Goal: Task Accomplishment & Management: Use online tool/utility

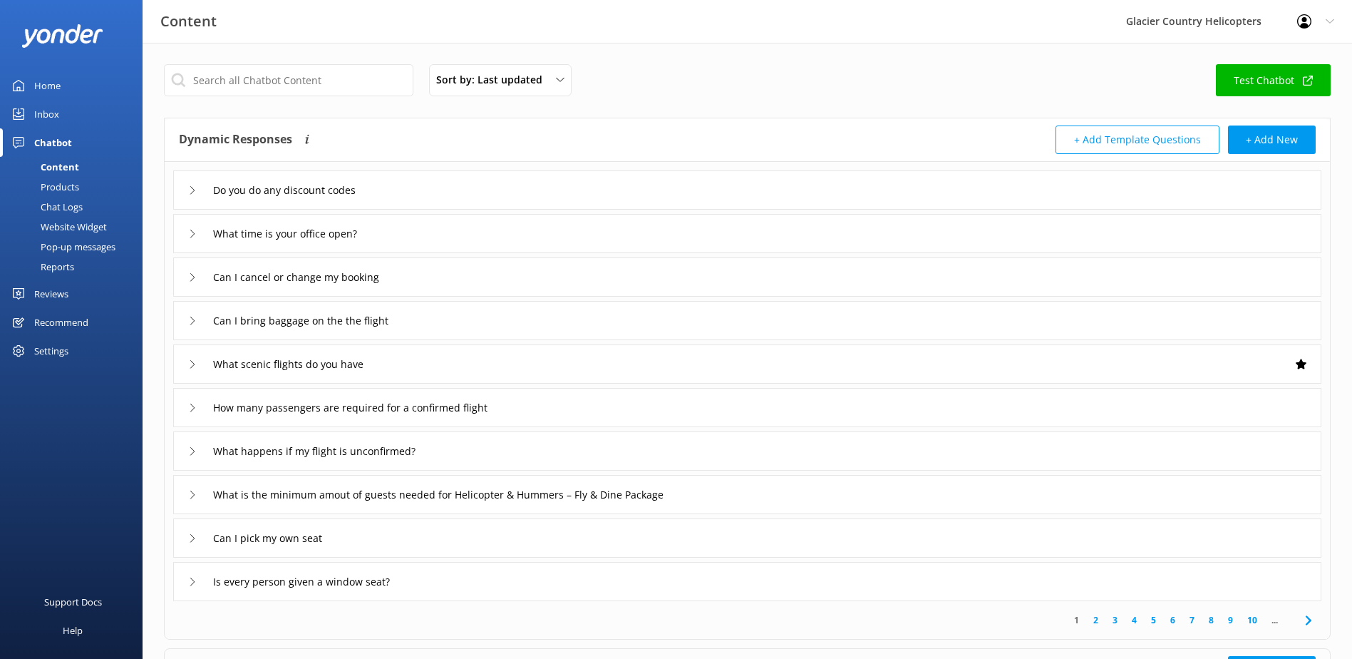
click at [56, 98] on div "Home" at bounding box center [47, 85] width 26 height 29
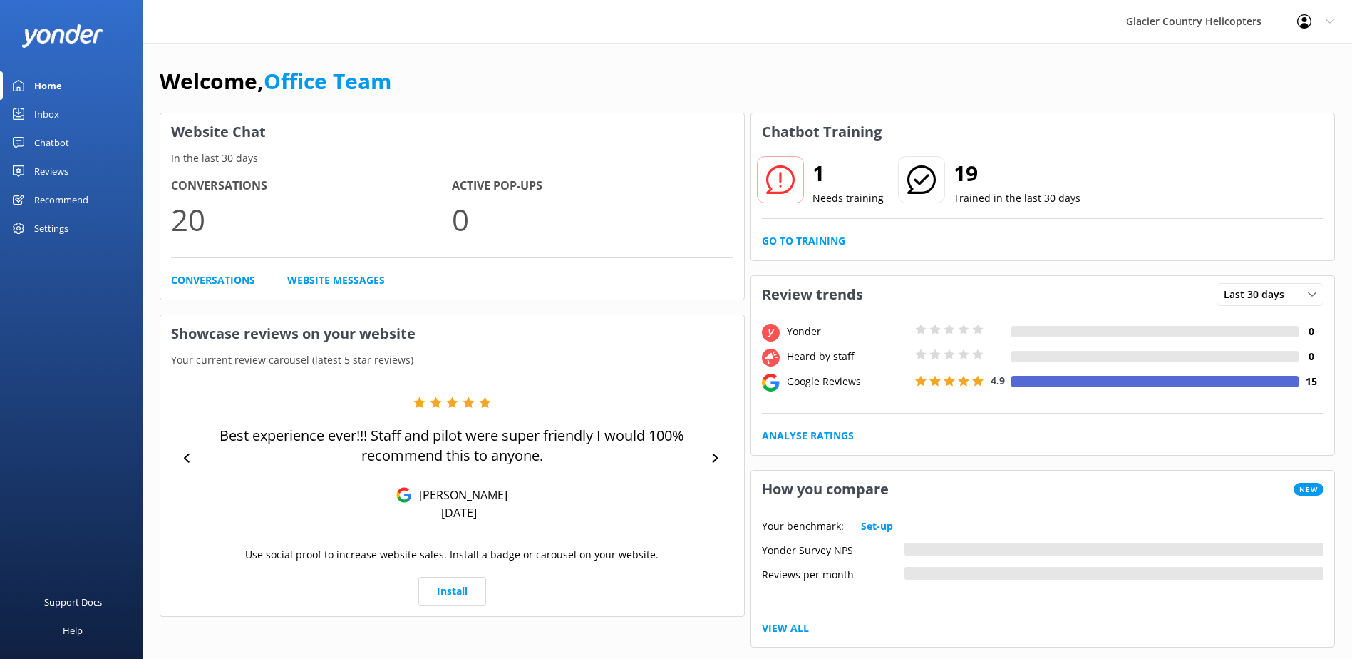
click at [58, 145] on div "Chatbot" at bounding box center [51, 142] width 35 height 29
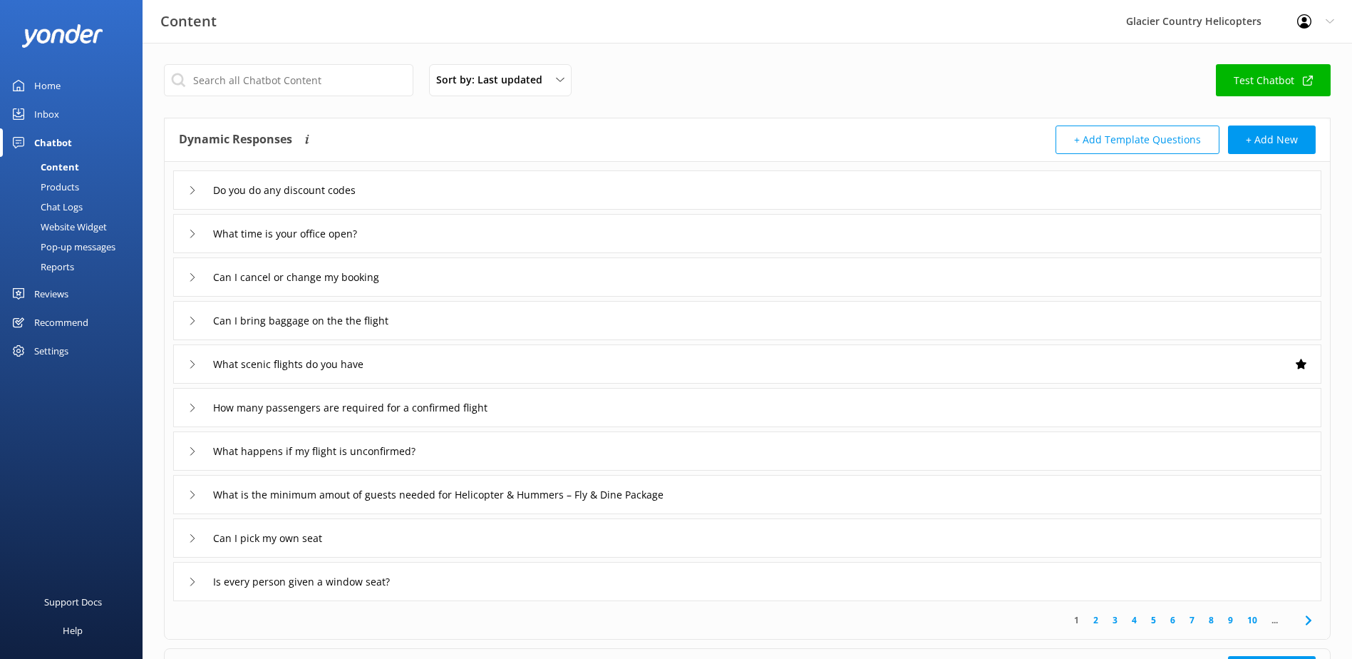
click at [67, 207] on div "Chat Logs" at bounding box center [46, 207] width 74 height 20
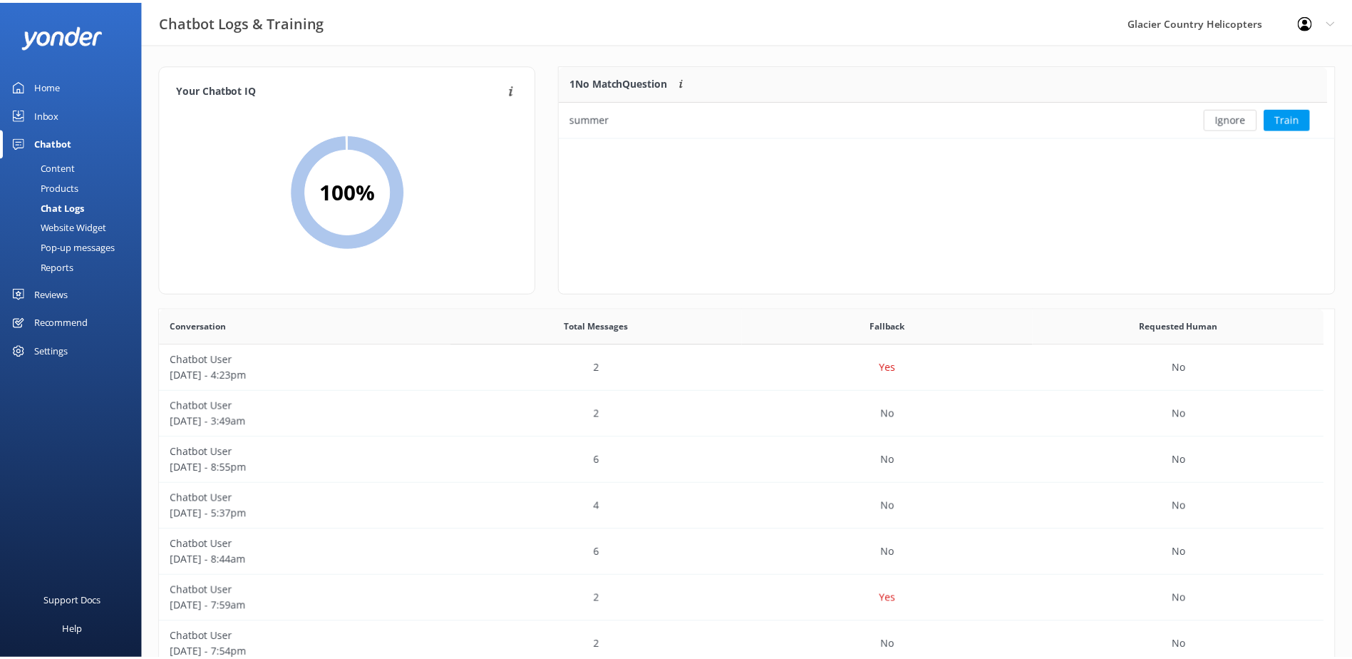
scroll to position [489, 1163]
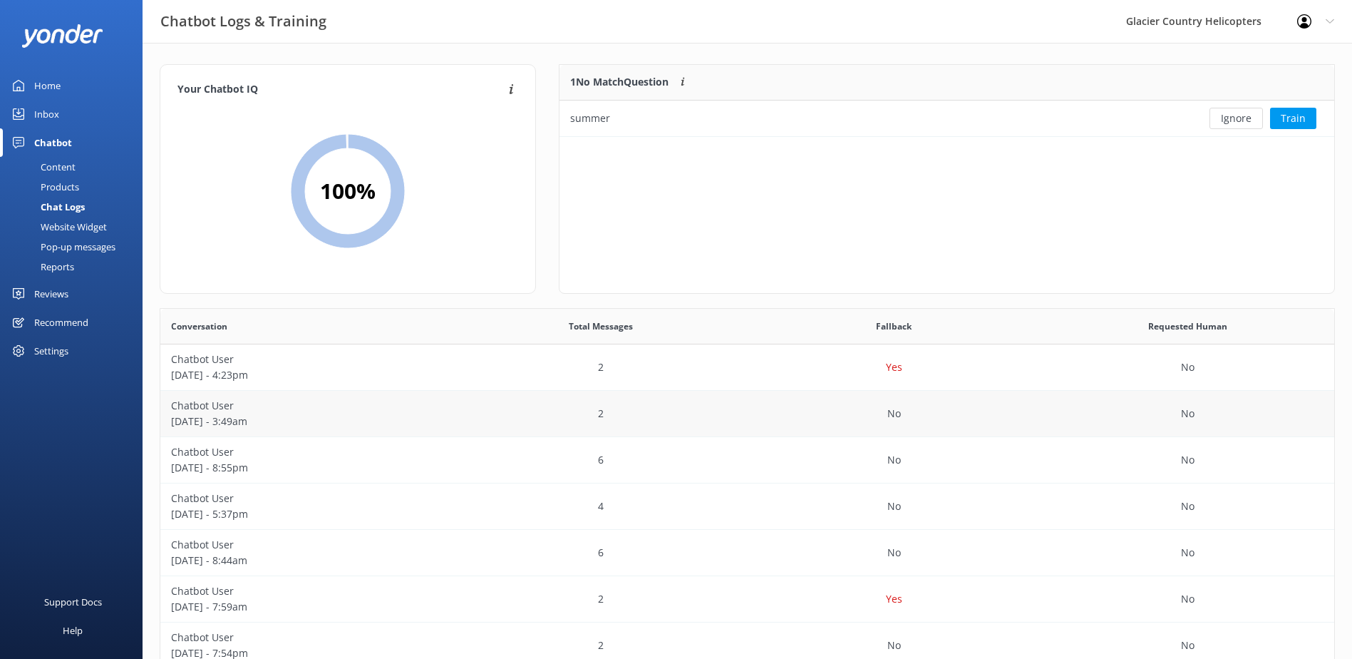
click at [212, 418] on p "[DATE] - 3:49am" at bounding box center [307, 421] width 272 height 16
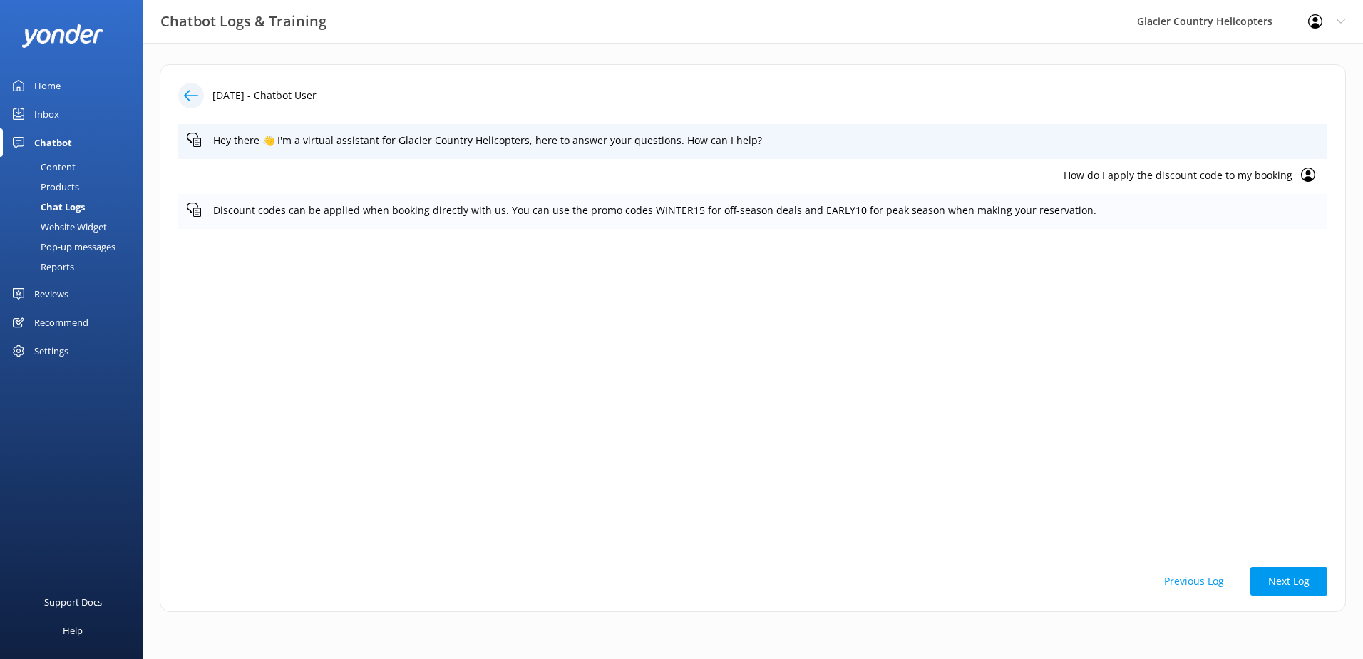
click at [991, 217] on p "Discount codes can be applied when booking directly with us. You can use the pr…" at bounding box center [766, 210] width 1106 height 16
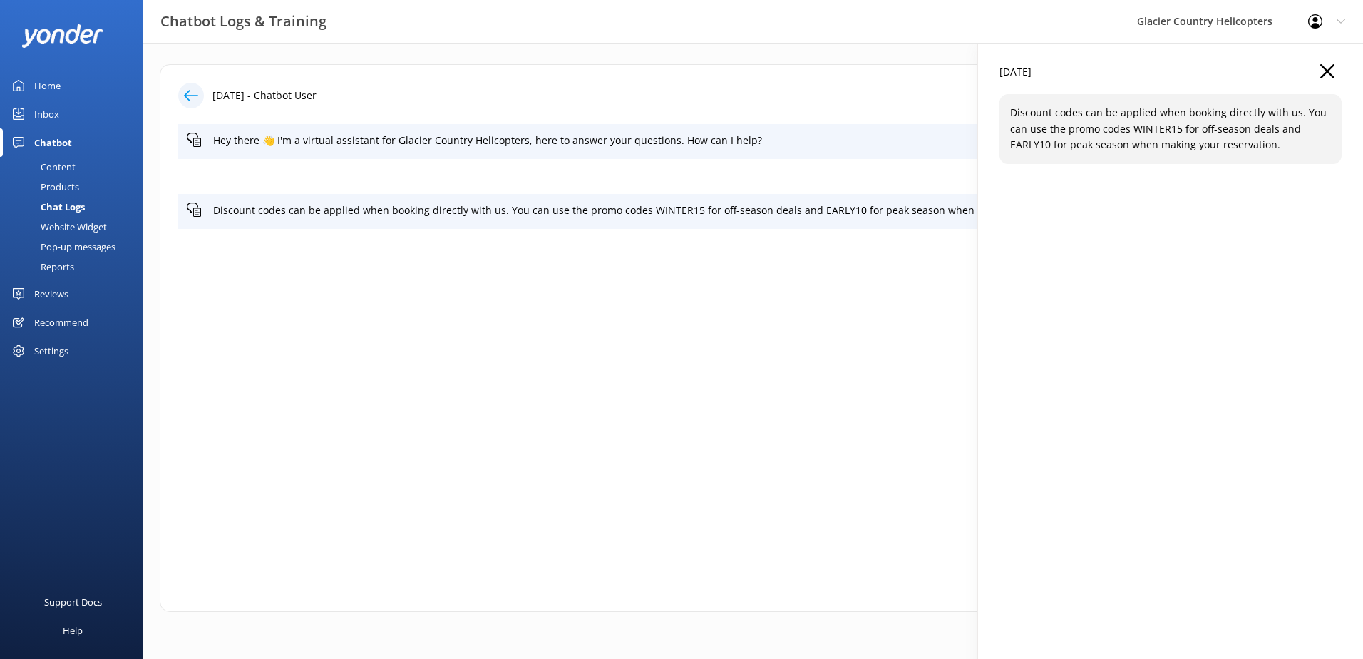
click at [1323, 76] on use "button" at bounding box center [1327, 71] width 14 height 14
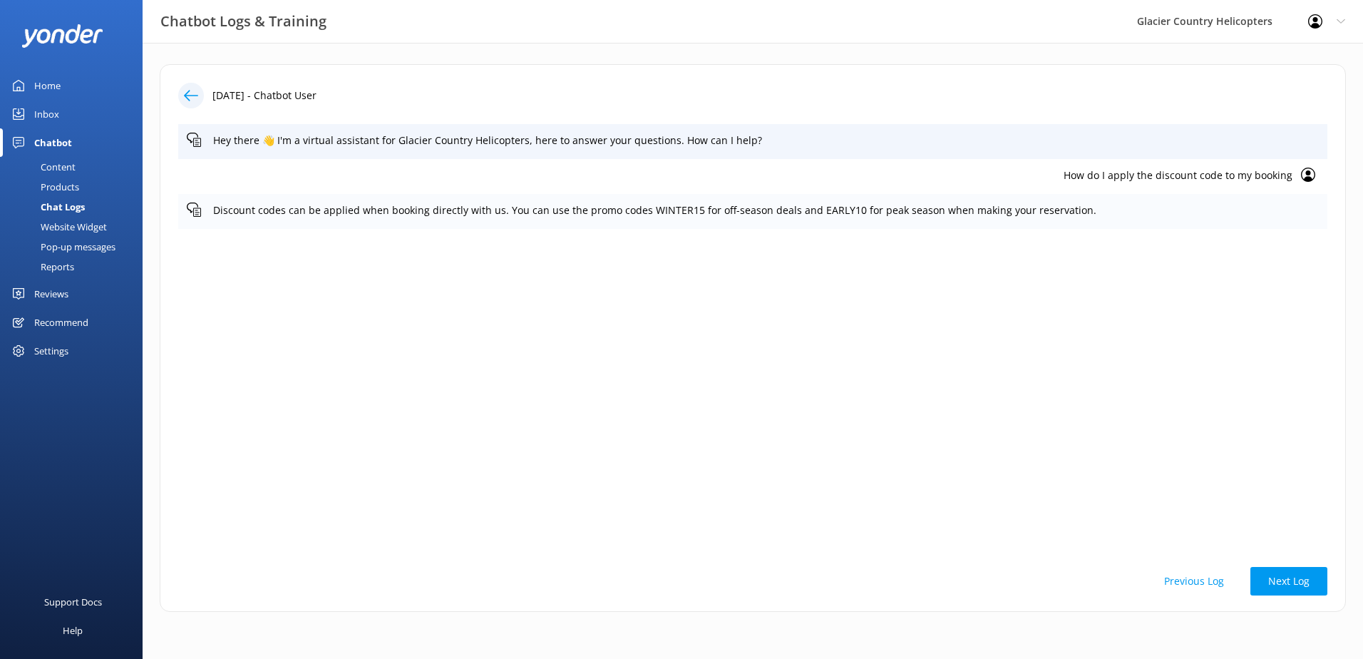
click at [195, 210] on icon at bounding box center [194, 209] width 14 height 14
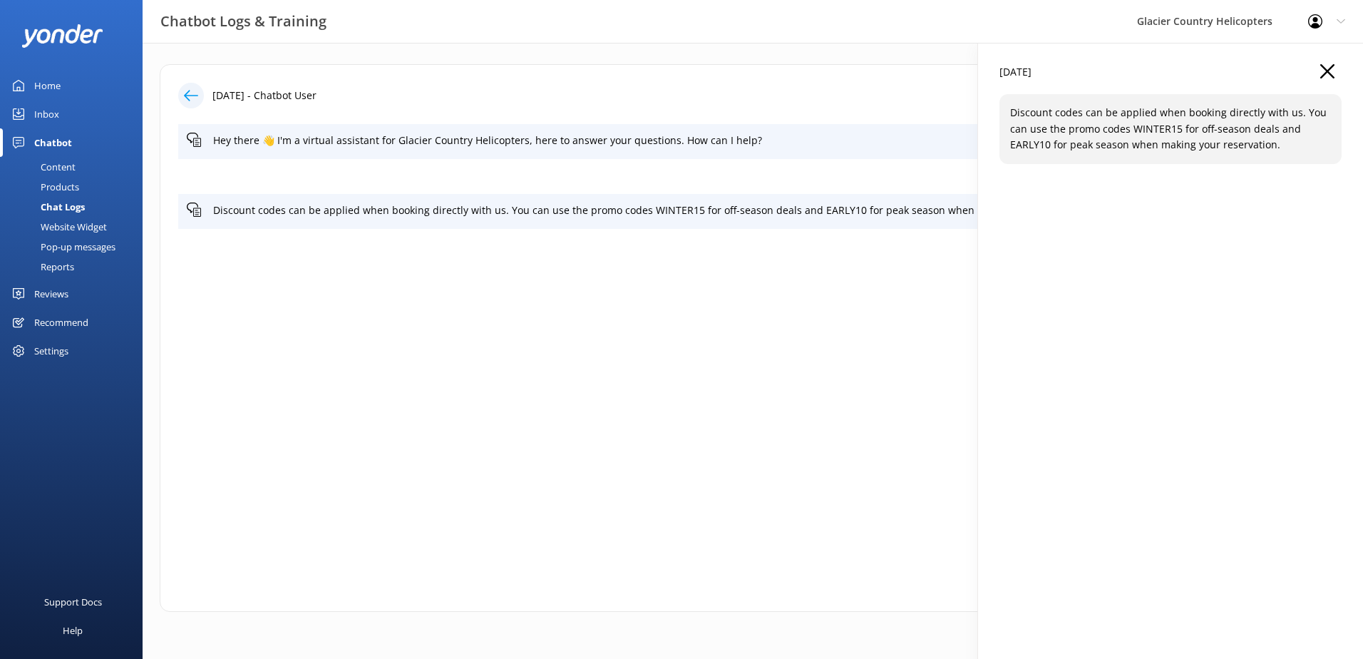
click at [1136, 122] on p "Discount codes can be applied when booking directly with us. You can use the pr…" at bounding box center [1170, 129] width 321 height 48
drag, startPoint x: 1136, startPoint y: 122, endPoint x: 1164, endPoint y: 153, distance: 41.9
click at [1163, 153] on div "Discount codes can be applied when booking directly with us. You can use the pr…" at bounding box center [1170, 128] width 342 height 69
click at [1165, 153] on div "Discount codes can be applied when booking directly with us. You can use the pr…" at bounding box center [1170, 128] width 342 height 69
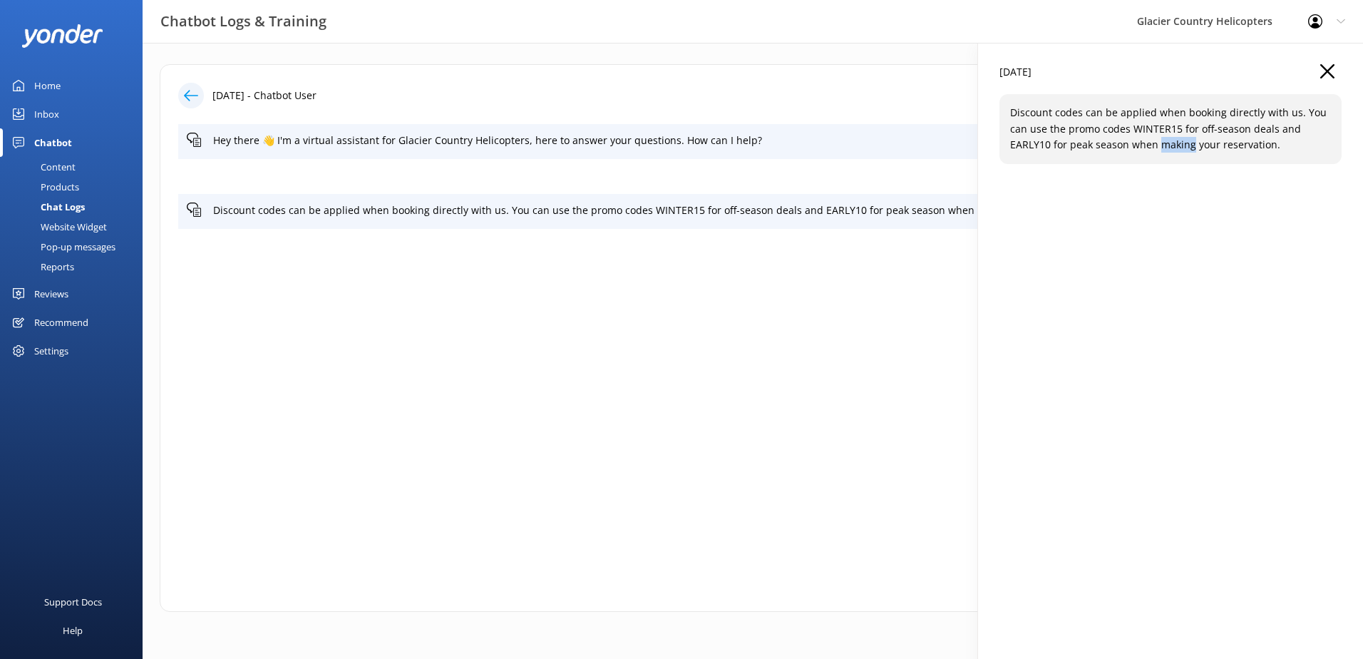
drag, startPoint x: 1165, startPoint y: 153, endPoint x: 1328, endPoint y: 71, distance: 182.7
click at [1328, 71] on use "button" at bounding box center [1327, 71] width 14 height 14
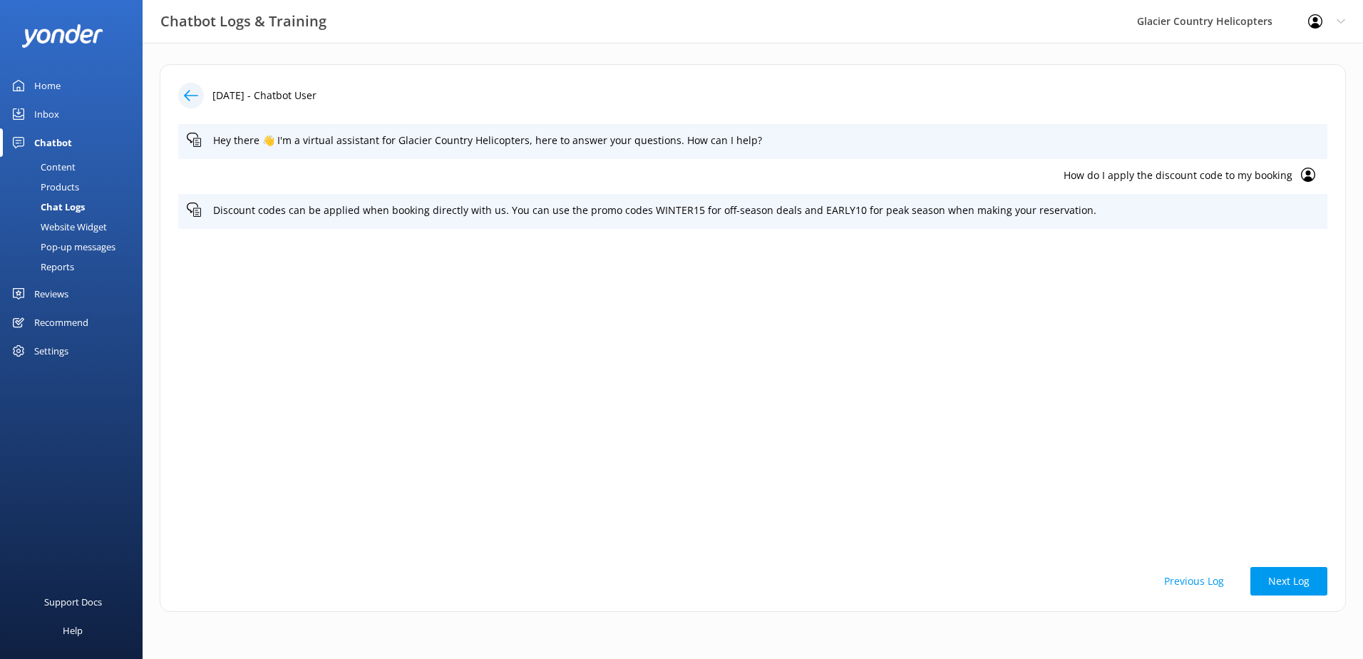
click at [186, 102] on icon at bounding box center [191, 95] width 14 height 14
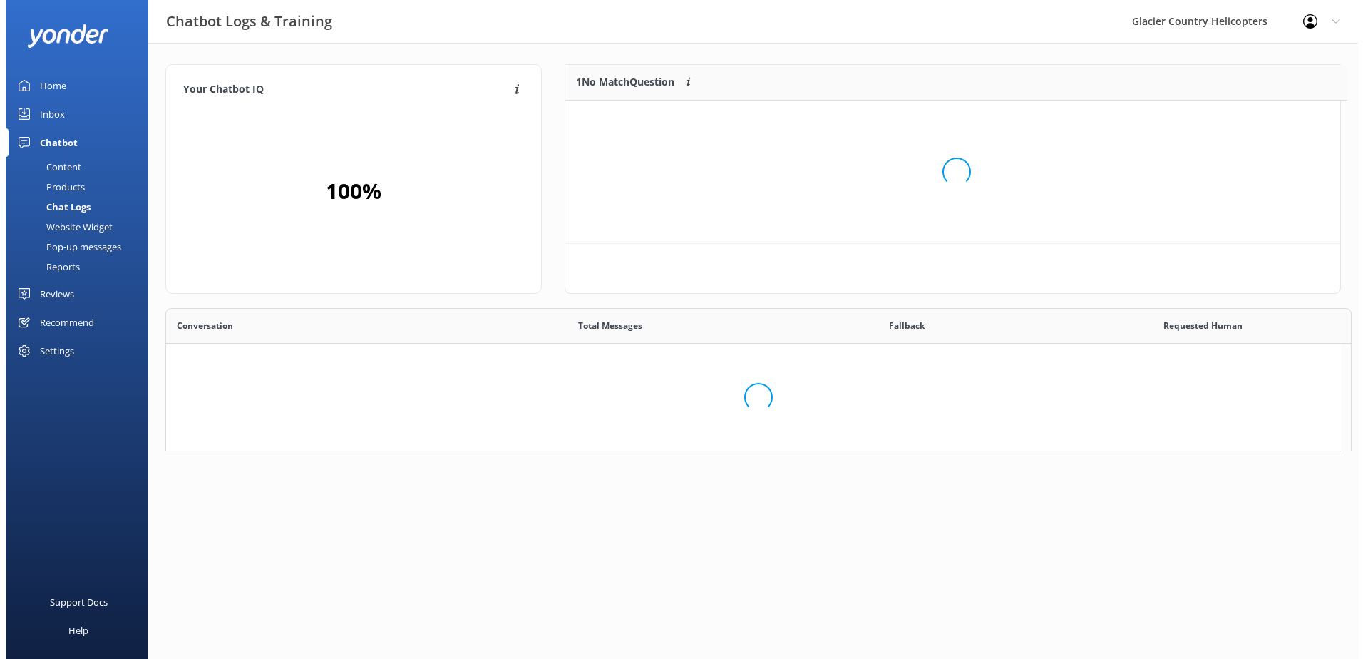
scroll to position [11, 11]
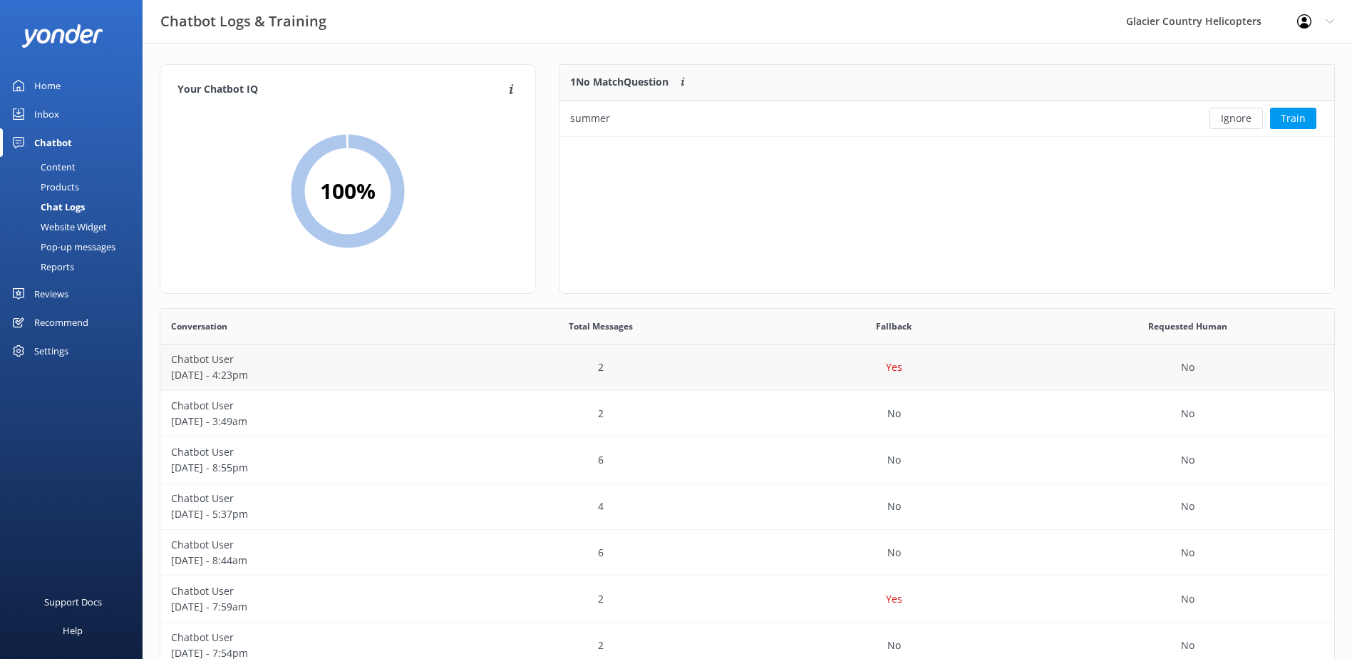
click at [210, 371] on p "[DATE] - 4:23pm" at bounding box center [307, 375] width 272 height 16
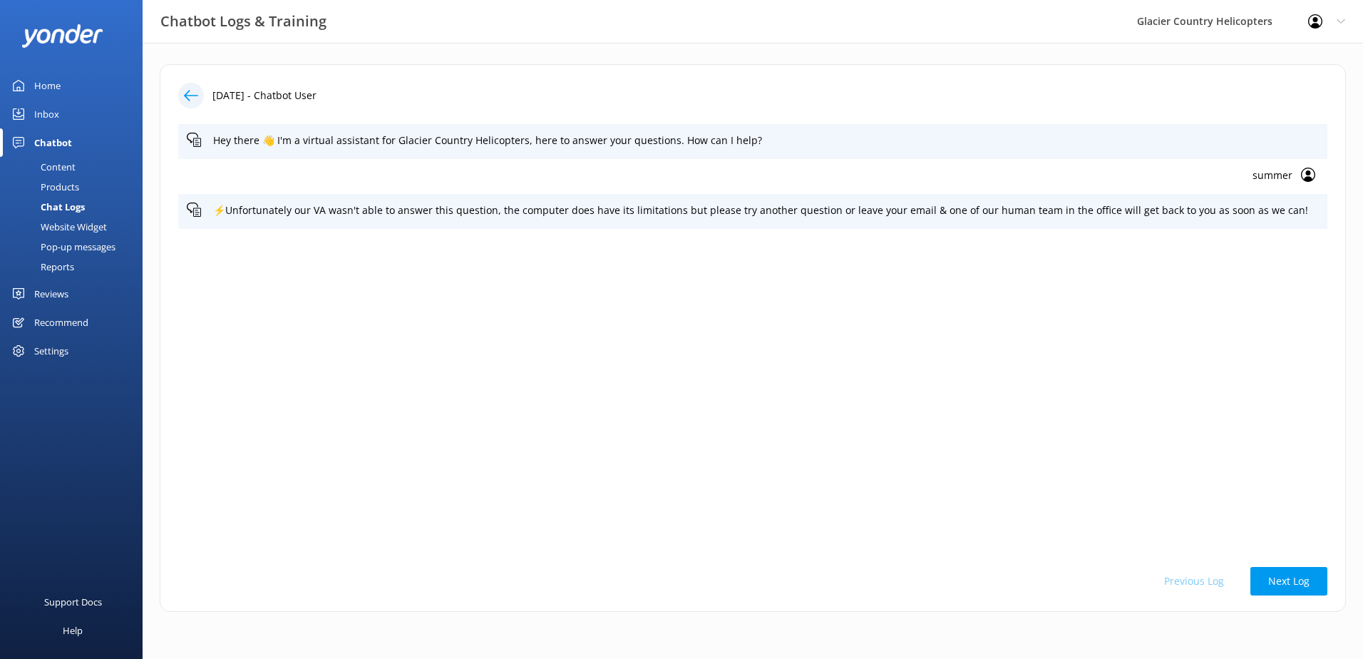
click at [45, 115] on div "Inbox" at bounding box center [46, 114] width 25 height 29
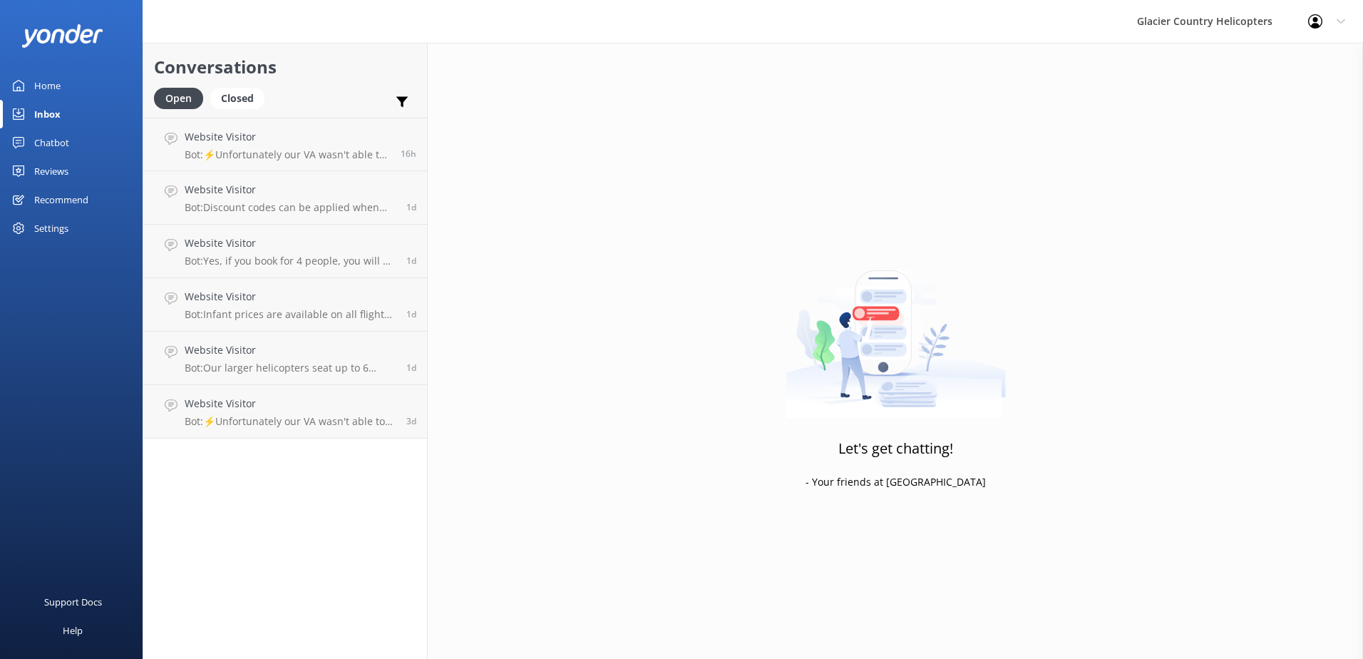
click at [46, 89] on div "Home" at bounding box center [47, 85] width 26 height 29
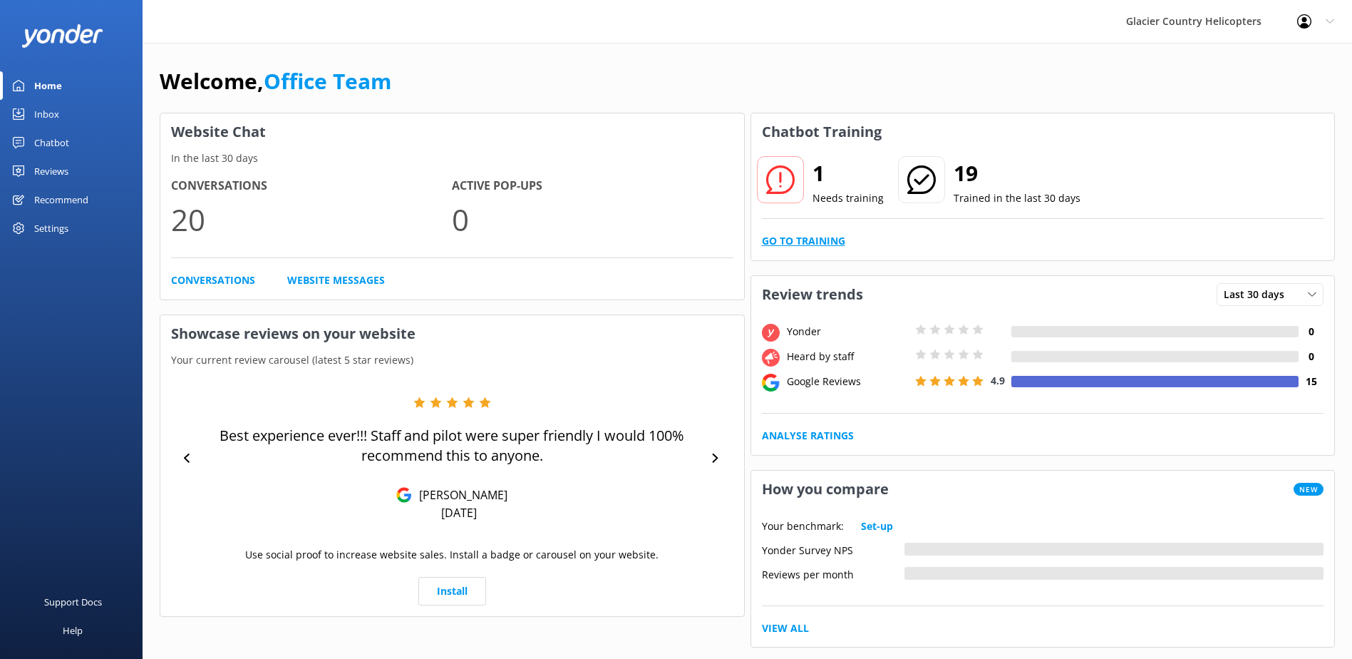
click at [785, 237] on link "Go to Training" at bounding box center [803, 241] width 83 height 16
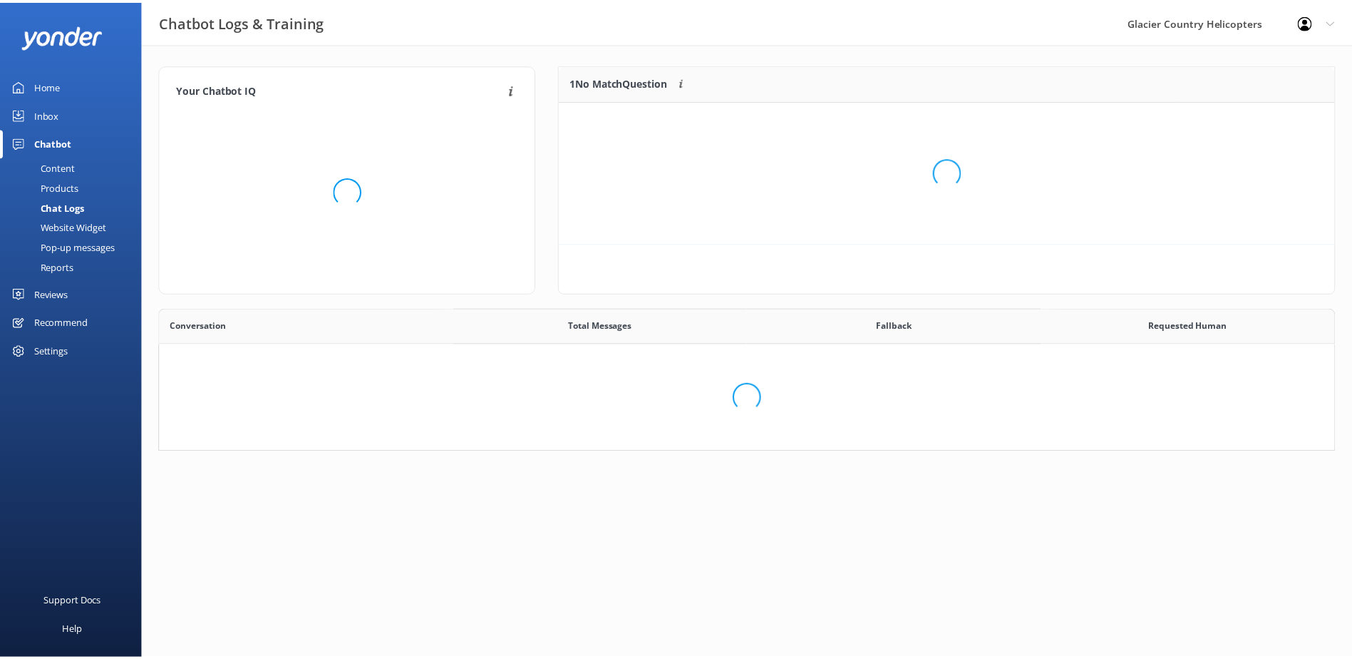
scroll to position [489, 1163]
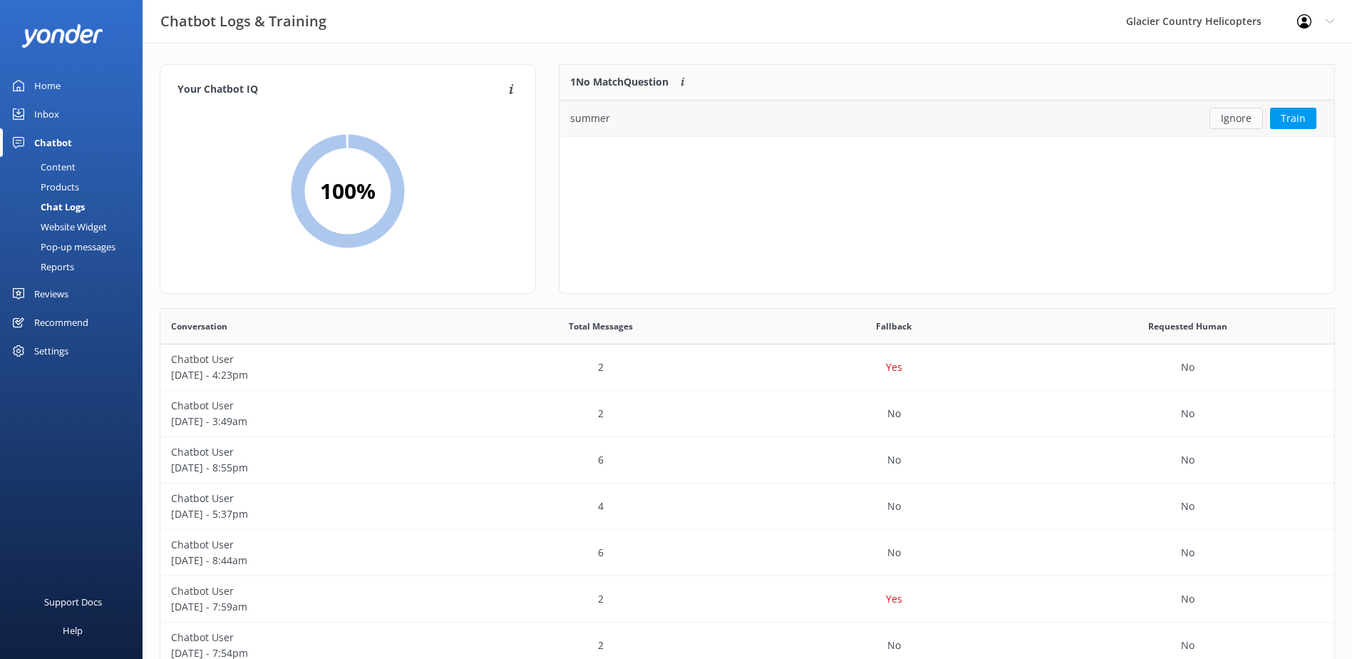
click at [1233, 120] on button "Ignore" at bounding box center [1236, 118] width 53 height 21
click at [224, 425] on p "[DATE] - 3:49am" at bounding box center [307, 421] width 272 height 16
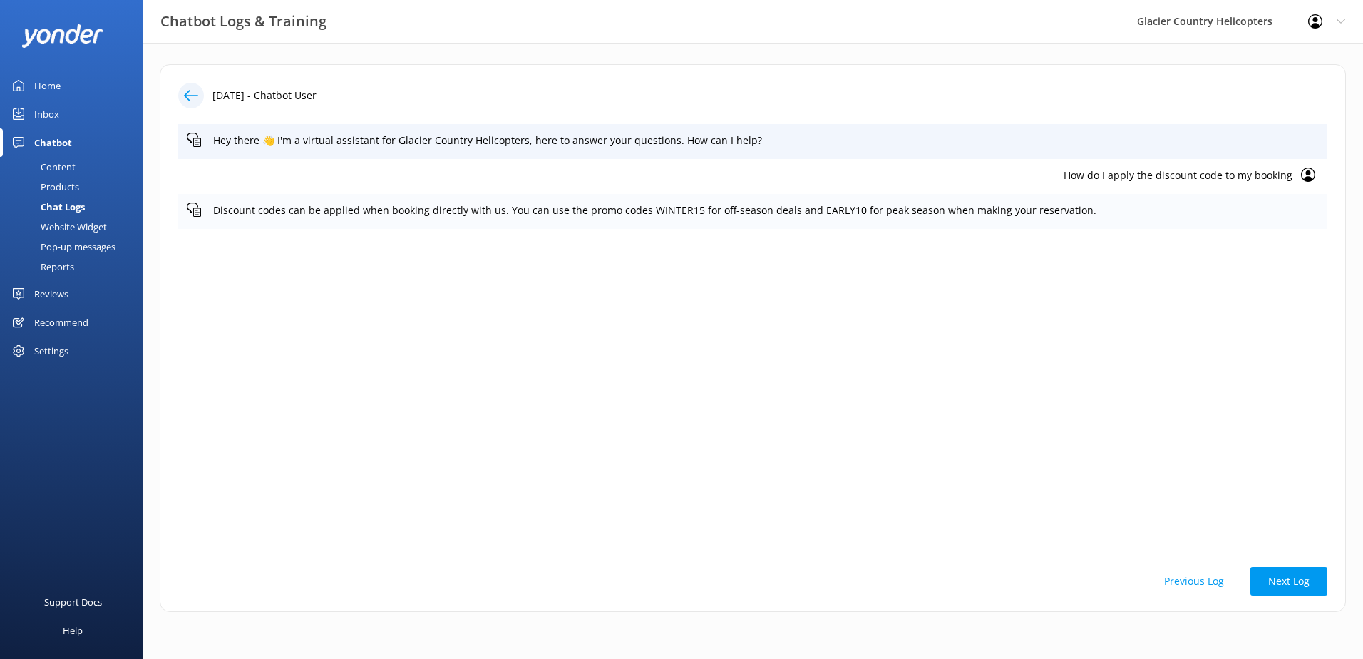
click at [193, 212] on use at bounding box center [194, 209] width 14 height 14
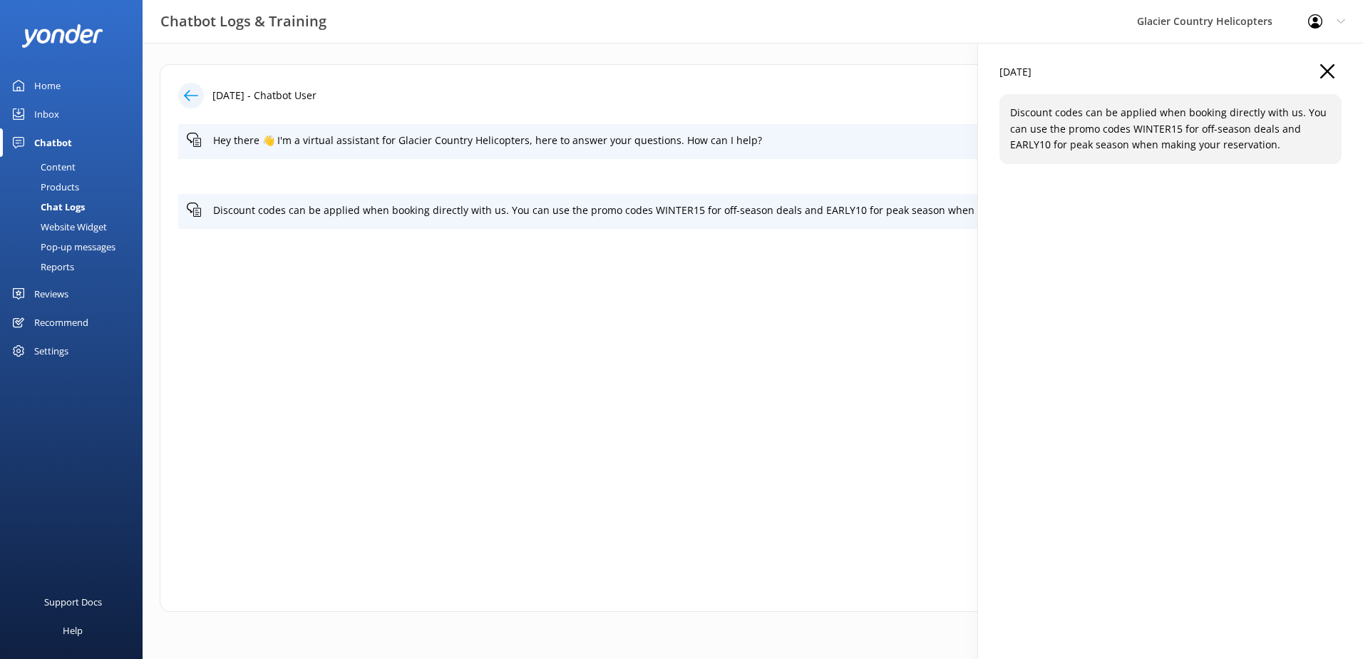
click at [1333, 66] on use "button" at bounding box center [1327, 71] width 14 height 14
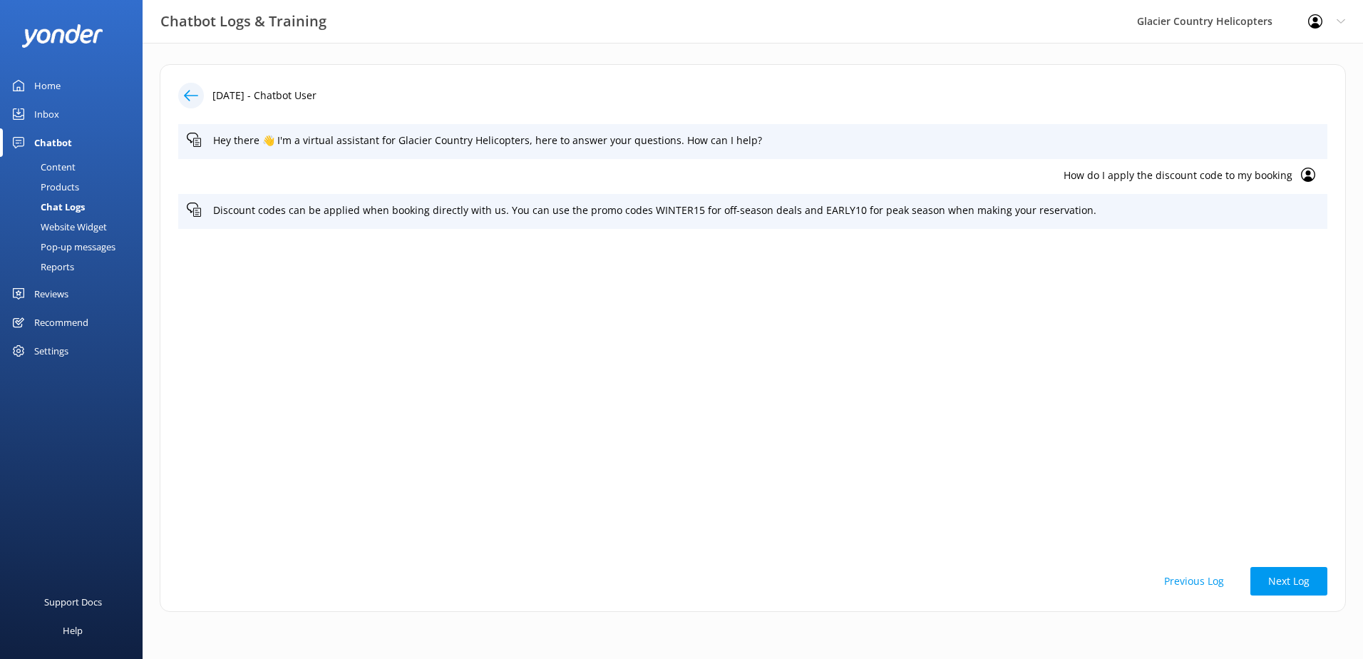
click at [36, 82] on div "Home" at bounding box center [47, 85] width 26 height 29
